Goal: Consume media (video, audio)

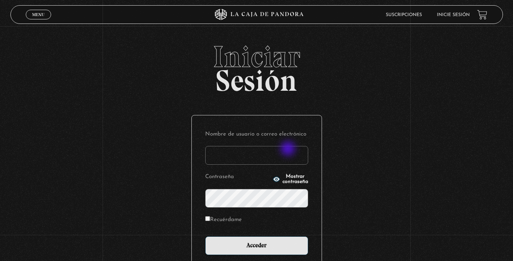
scroll to position [0, 0]
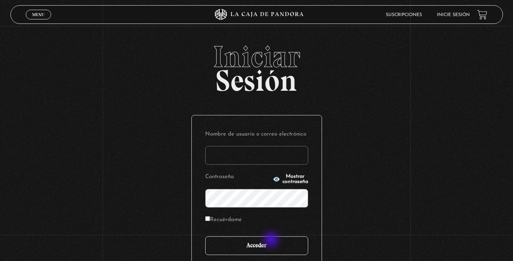
type input "analuciagandara@gmail.com"
click at [267, 248] on input "Acceder" at bounding box center [256, 245] width 103 height 19
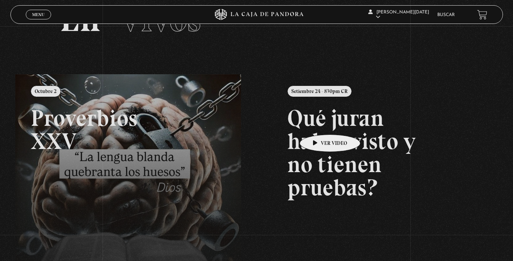
scroll to position [46, 0]
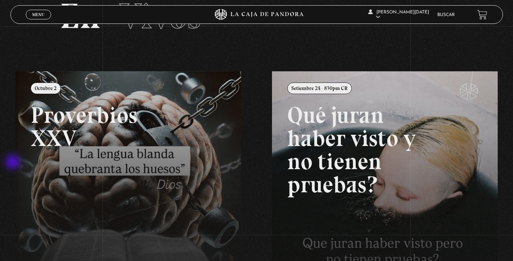
click at [13, 163] on div "Menu Cerrar [PERSON_NAME][DATE] En vivos Pandora Centinelas Mi cuenta Salir [GE…" at bounding box center [256, 187] width 513 height 414
click at [110, 141] on link at bounding box center [271, 201] width 513 height 261
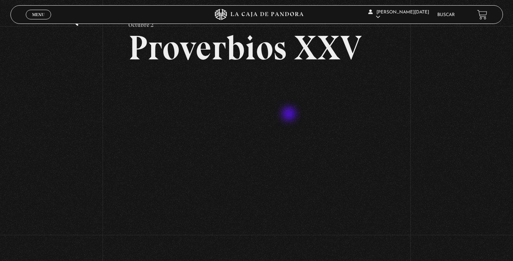
scroll to position [43, 0]
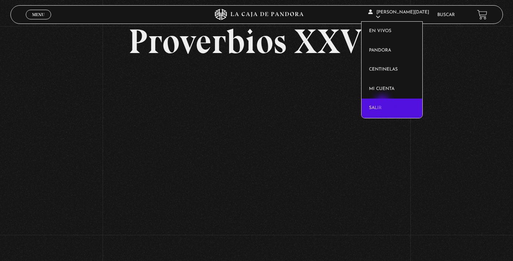
click at [383, 103] on link "Salir" at bounding box center [392, 108] width 61 height 19
